Goal: Navigation & Orientation: Find specific page/section

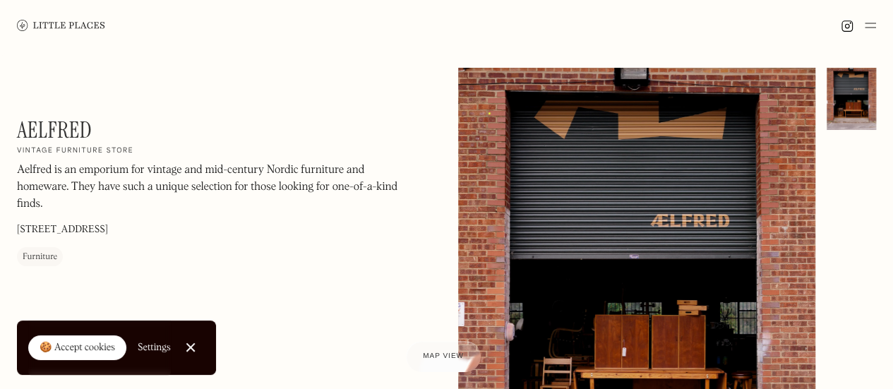
click at [186, 346] on link "Close Cookie Popup" at bounding box center [190, 347] width 28 height 28
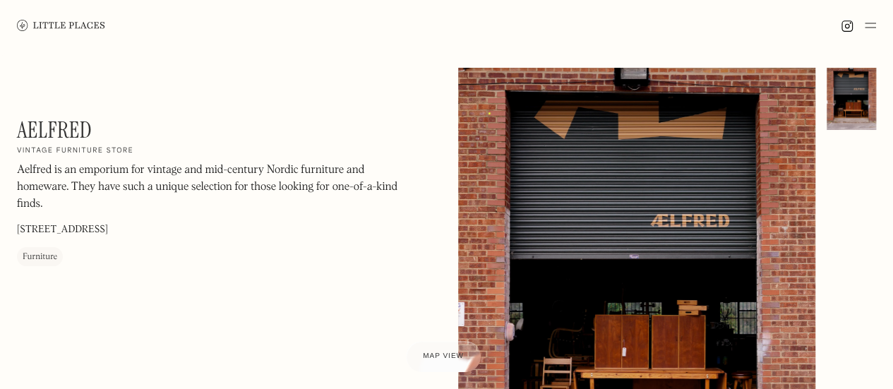
click at [77, 25] on img at bounding box center [61, 25] width 88 height 11
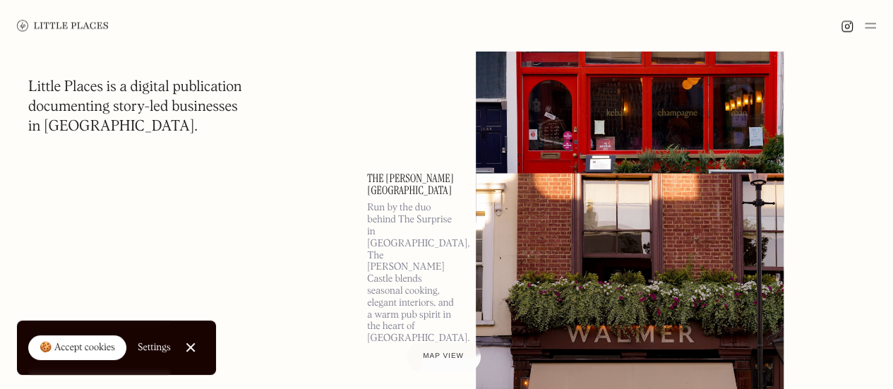
scroll to position [1257, 0]
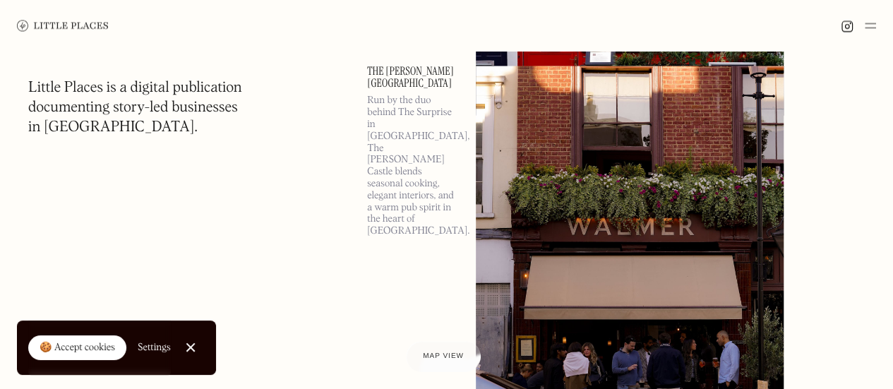
click at [193, 347] on link "Close Cookie Popup" at bounding box center [190, 347] width 28 height 28
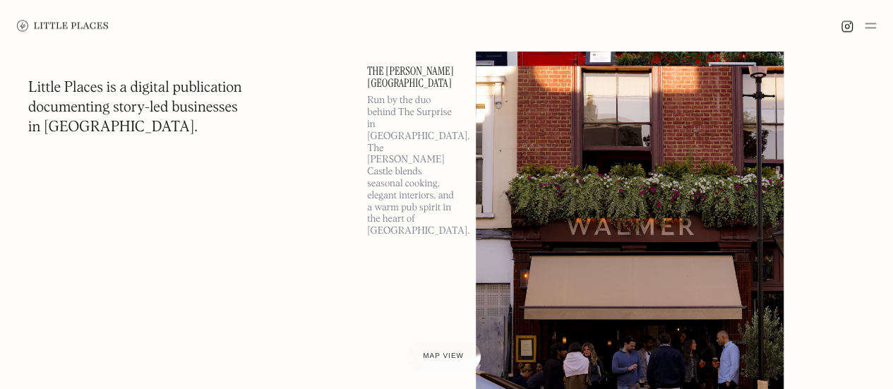
click at [872, 28] on img at bounding box center [869, 25] width 11 height 17
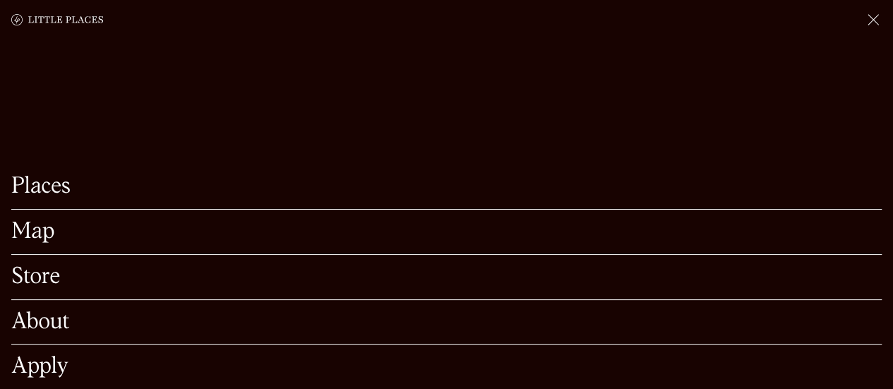
click at [145, 221] on link "Map" at bounding box center [446, 232] width 870 height 22
